Goal: Information Seeking & Learning: Learn about a topic

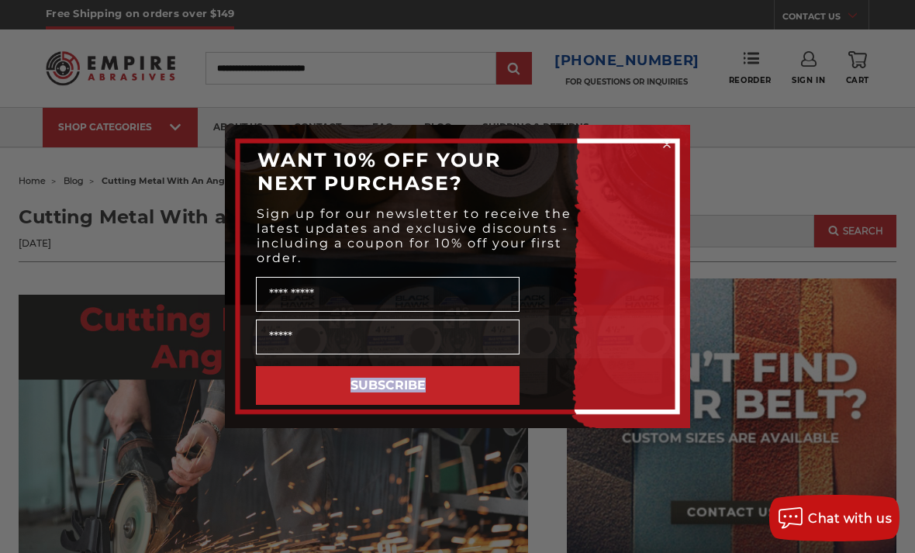
click at [590, 428] on form "WANT 10% OFF YOUR NEXT PURCHASE? Sign up for our newsletter to receive the late…" at bounding box center [457, 276] width 465 height 303
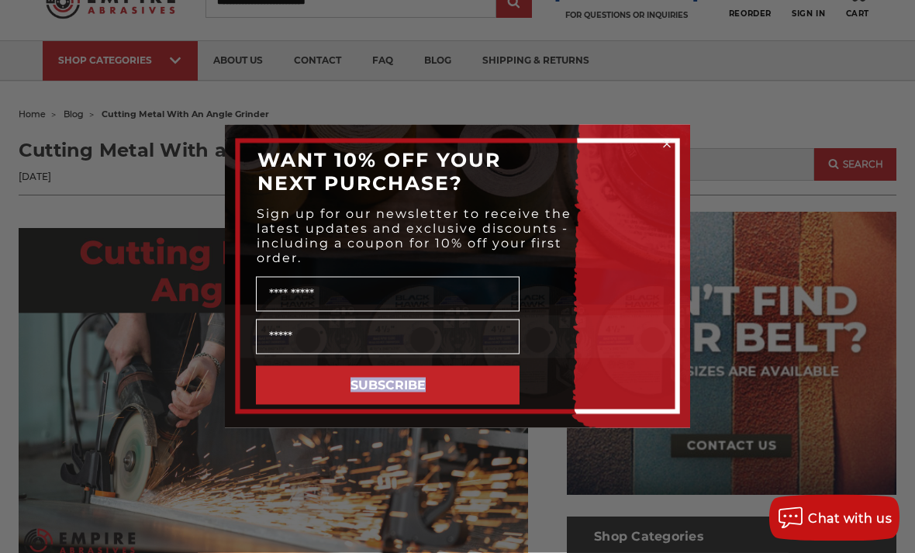
scroll to position [70, 0]
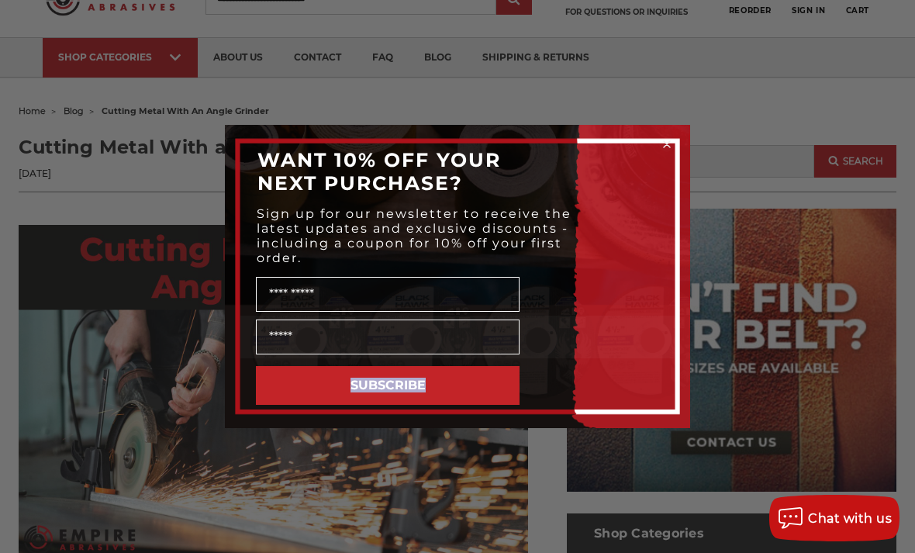
click at [490, 3] on div "Close dialog WANT 10% OFF YOUR NEXT PURCHASE? Sign up for our newsletter to rec…" at bounding box center [457, 276] width 915 height 553
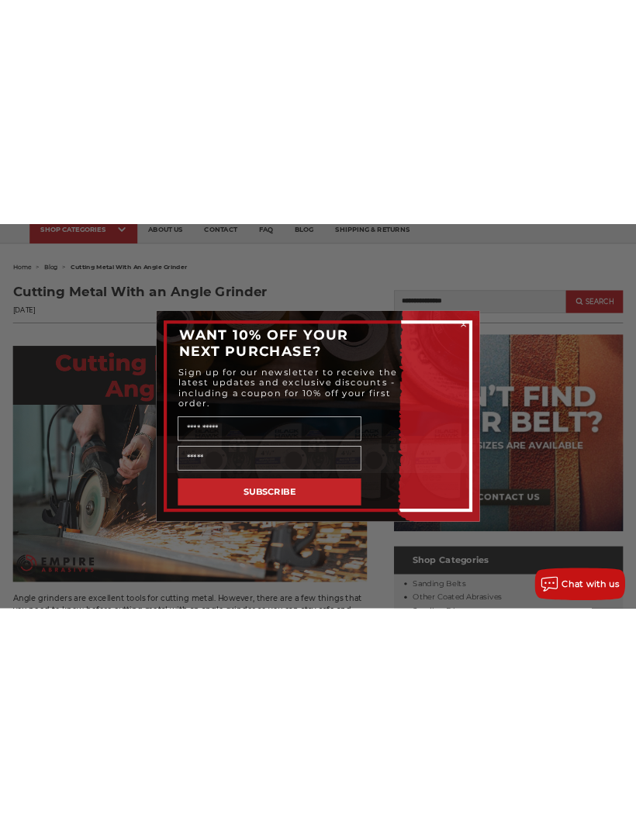
scroll to position [0, 0]
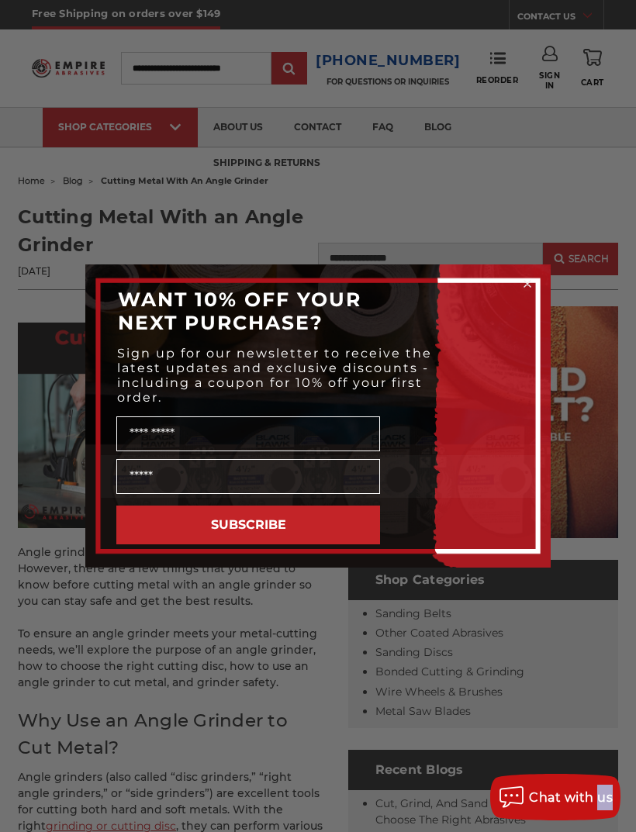
click at [511, 50] on div "Close dialog WANT 10% OFF YOUR NEXT PURCHASE? Sign up for our newsletter to rec…" at bounding box center [318, 416] width 636 height 832
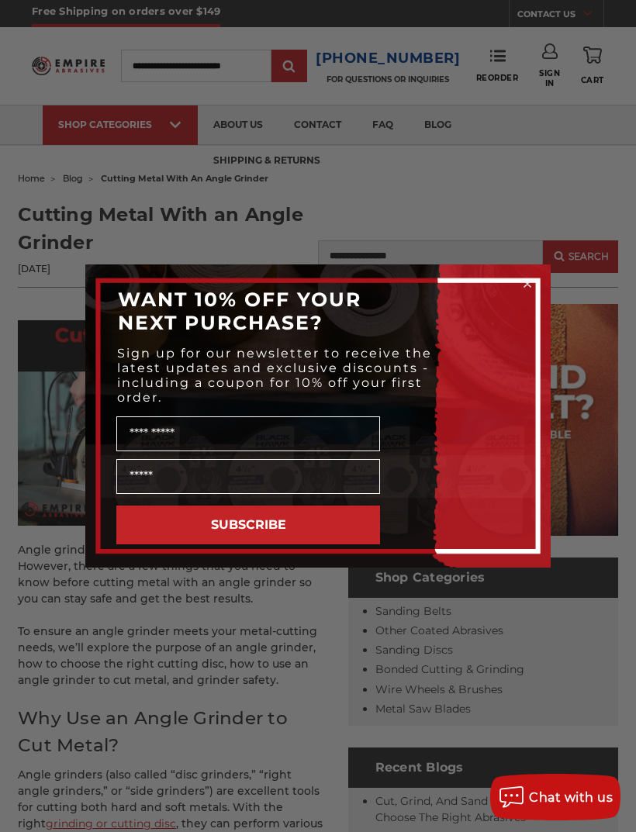
scroll to position [3, 0]
click at [490, 71] on div "Close dialog WANT 10% OFF YOUR NEXT PURCHASE? Sign up for our newsletter to rec…" at bounding box center [318, 416] width 636 height 832
click at [458, 169] on div "Close dialog WANT 10% OFF YOUR NEXT PURCHASE? Sign up for our newsletter to rec…" at bounding box center [318, 416] width 636 height 832
click at [413, 154] on div "Close dialog WANT 10% OFF YOUR NEXT PURCHASE? Sign up for our newsletter to rec…" at bounding box center [318, 416] width 636 height 832
